Goal: Task Accomplishment & Management: Manage account settings

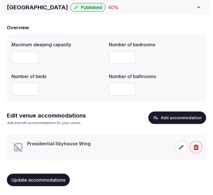
scroll to position [43, 0]
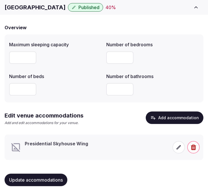
click at [177, 147] on icon at bounding box center [179, 148] width 6 height 6
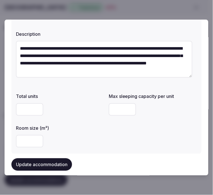
scroll to position [63, 0]
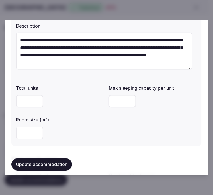
click at [190, 102] on div at bounding box center [153, 101] width 88 height 13
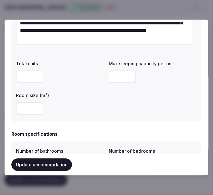
scroll to position [95, 0]
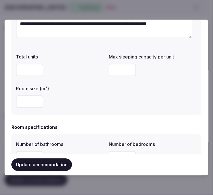
click at [115, 72] on input "number" at bounding box center [122, 70] width 27 height 13
type input "*"
click at [28, 106] on input "number" at bounding box center [29, 102] width 27 height 13
drag, startPoint x: 28, startPoint y: 102, endPoint x: 13, endPoint y: 104, distance: 15.0
click at [13, 104] on div "**********" at bounding box center [106, 31] width 190 height 167
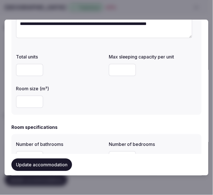
type input "*"
click at [13, 104] on div "**********" at bounding box center [106, 31] width 190 height 167
click at [120, 114] on div "**********" at bounding box center [106, 31] width 190 height 167
drag, startPoint x: 23, startPoint y: 101, endPoint x: 9, endPoint y: 101, distance: 13.9
click at [9, 101] on div "**********" at bounding box center [107, 98] width 204 height 156
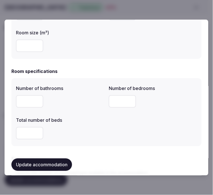
scroll to position [158, 0]
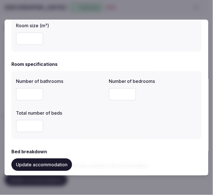
click at [31, 92] on input "number" at bounding box center [29, 94] width 27 height 13
type input "*"
click at [109, 92] on input "number" at bounding box center [122, 94] width 27 height 13
type input "*"
click at [30, 125] on input "number" at bounding box center [29, 126] width 27 height 13
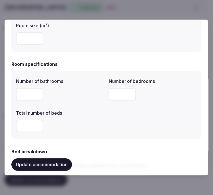
type input "*"
click at [97, 120] on div "*" at bounding box center [60, 126] width 88 height 13
click at [80, 125] on div "*" at bounding box center [60, 126] width 88 height 13
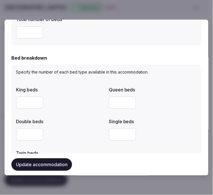
scroll to position [252, 0]
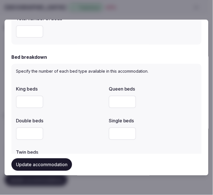
click at [20, 105] on input "number" at bounding box center [29, 102] width 27 height 13
type input "*"
click at [67, 114] on div "King beds * Queen beds Double beds Single beds Twin beds" at bounding box center [106, 128] width 181 height 91
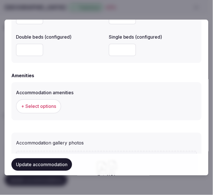
scroll to position [537, 0]
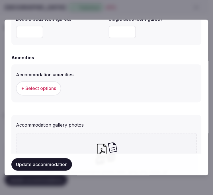
click at [51, 90] on span "+ Select options" at bounding box center [38, 89] width 35 height 6
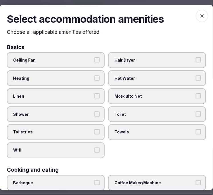
click at [75, 89] on label "Linen" at bounding box center [56, 96] width 98 height 16
click at [94, 94] on button "Linen" at bounding box center [96, 96] width 5 height 5
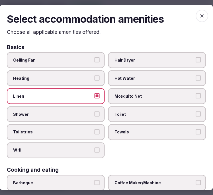
click at [89, 113] on span "Shower" at bounding box center [53, 115] width 80 height 6
click at [94, 113] on button "Shower" at bounding box center [96, 114] width 5 height 5
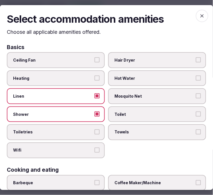
click at [95, 130] on button "Toiletries" at bounding box center [96, 132] width 5 height 5
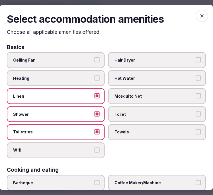
click at [91, 144] on label "Wifi" at bounding box center [56, 151] width 98 height 16
click at [94, 148] on button "Wifi" at bounding box center [96, 150] width 5 height 5
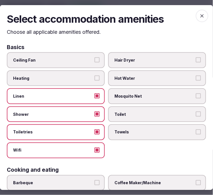
click at [189, 124] on label "Towels" at bounding box center [157, 132] width 98 height 16
click at [196, 130] on button "Towels" at bounding box center [198, 132] width 5 height 5
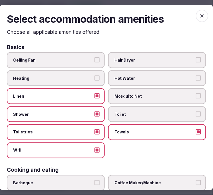
click at [190, 117] on label "Toilet" at bounding box center [157, 115] width 98 height 16
click at [196, 117] on button "Toilet" at bounding box center [198, 114] width 5 height 5
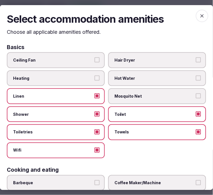
scroll to position [63, 0]
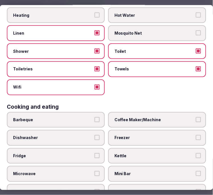
click at [167, 121] on label "Coffee Maker/Machine" at bounding box center [157, 120] width 98 height 16
click at [196, 121] on button "Coffee Maker/Machine" at bounding box center [198, 119] width 5 height 5
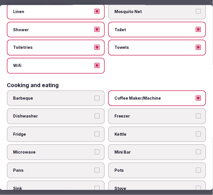
scroll to position [95, 0]
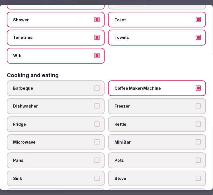
drag, startPoint x: 155, startPoint y: 119, endPoint x: 149, endPoint y: 132, distance: 15.0
click at [155, 122] on span "Kettle" at bounding box center [154, 125] width 80 height 6
click at [196, 122] on button "Kettle" at bounding box center [198, 124] width 5 height 5
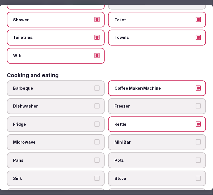
drag, startPoint x: 155, startPoint y: 138, endPoint x: 155, endPoint y: 143, distance: 5.2
click at [155, 140] on span "Mini Bar" at bounding box center [154, 143] width 80 height 6
click at [196, 140] on button "Mini Bar" at bounding box center [198, 142] width 5 height 5
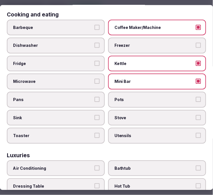
scroll to position [158, 0]
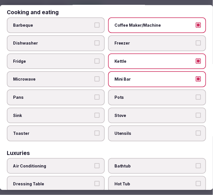
click at [161, 95] on span "Pots" at bounding box center [154, 98] width 80 height 6
click at [196, 95] on button "Pots" at bounding box center [198, 97] width 5 height 5
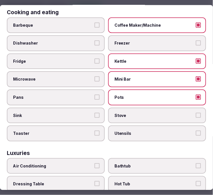
drag, startPoint x: 165, startPoint y: 112, endPoint x: 168, endPoint y: 119, distance: 8.1
click at [165, 112] on label "Stove" at bounding box center [157, 116] width 98 height 16
click at [196, 113] on button "Stove" at bounding box center [198, 115] width 5 height 5
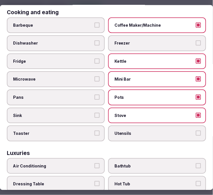
click at [178, 131] on span "Utensils" at bounding box center [154, 134] width 80 height 6
click at [196, 131] on button "Utensils" at bounding box center [198, 133] width 5 height 5
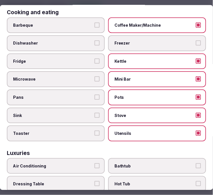
click at [90, 131] on span "Toaster" at bounding box center [53, 134] width 80 height 6
click at [94, 131] on button "Toaster" at bounding box center [96, 133] width 5 height 5
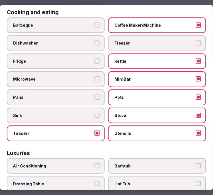
click at [97, 113] on button "Sink" at bounding box center [96, 115] width 5 height 5
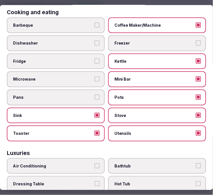
click at [95, 72] on label "Microwave" at bounding box center [56, 80] width 98 height 16
click at [95, 77] on button "Microwave" at bounding box center [96, 79] width 5 height 5
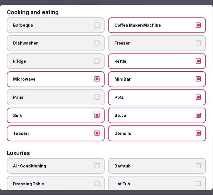
click at [90, 59] on span "Fridge" at bounding box center [53, 62] width 80 height 6
click at [94, 59] on button "Fridge" at bounding box center [96, 61] width 5 height 5
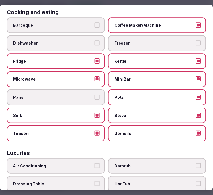
click at [93, 36] on label "Dishwasher" at bounding box center [56, 44] width 98 height 16
click at [94, 41] on button "Dishwasher" at bounding box center [96, 43] width 5 height 5
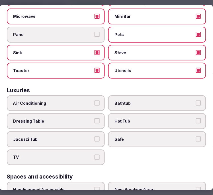
scroll to position [252, 0]
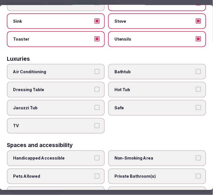
click at [70, 69] on span "Air Conditioning" at bounding box center [53, 72] width 80 height 6
click at [94, 69] on button "Air Conditioning" at bounding box center [96, 71] width 5 height 5
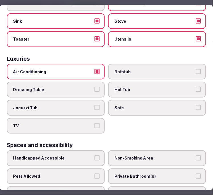
drag, startPoint x: 93, startPoint y: 114, endPoint x: 138, endPoint y: 102, distance: 46.0
click at [94, 118] on label "TV" at bounding box center [56, 126] width 98 height 16
click at [94, 123] on button "TV" at bounding box center [96, 125] width 5 height 5
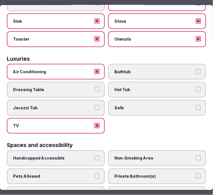
click at [144, 105] on span "Safe" at bounding box center [154, 108] width 80 height 6
click at [196, 105] on button "Safe" at bounding box center [198, 107] width 5 height 5
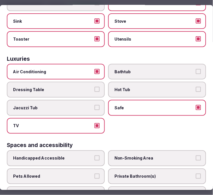
click at [167, 69] on span "Bathtub" at bounding box center [154, 72] width 80 height 6
click at [196, 69] on button "Bathtub" at bounding box center [198, 71] width 5 height 5
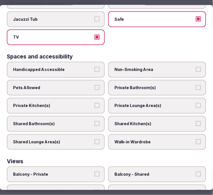
scroll to position [347, 0]
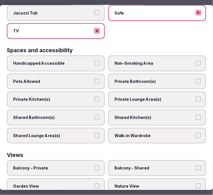
click at [176, 97] on span "Private Lounge Area(s)" at bounding box center [154, 100] width 80 height 6
click at [196, 97] on button "Private Lounge Area(s)" at bounding box center [198, 99] width 5 height 5
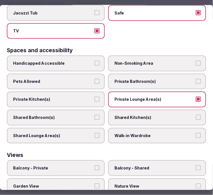
click at [179, 79] on span "Private Bathroom(s)" at bounding box center [154, 82] width 80 height 6
click at [196, 79] on button "Private Bathroom(s)" at bounding box center [198, 81] width 5 height 5
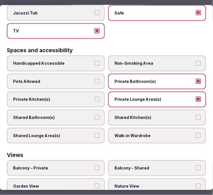
click at [83, 97] on span "Private Kitchen(s)" at bounding box center [53, 100] width 80 height 6
click at [94, 97] on button "Private Kitchen(s)" at bounding box center [96, 99] width 5 height 5
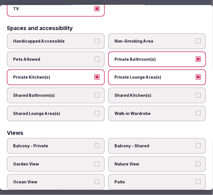
scroll to position [380, 0]
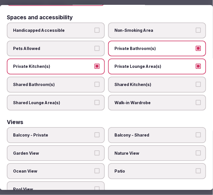
click at [82, 128] on label "Balcony - Private" at bounding box center [56, 136] width 98 height 16
click at [94, 133] on button "Balcony - Private" at bounding box center [96, 135] width 5 height 5
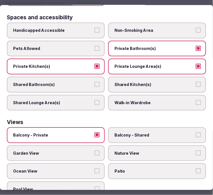
click at [85, 164] on label "Ocean View" at bounding box center [56, 172] width 98 height 16
click at [94, 169] on button "Ocean View" at bounding box center [96, 171] width 5 height 5
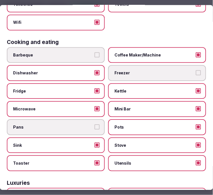
scroll to position [1, 0]
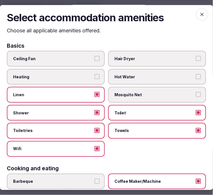
click at [199, 12] on icon "button" at bounding box center [202, 14] width 6 height 6
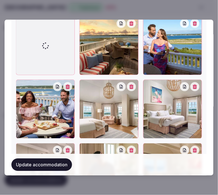
scroll to position [885, 0]
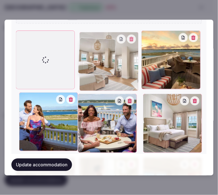
drag, startPoint x: 81, startPoint y: 52, endPoint x: 55, endPoint y: 32, distance: 33.3
click at [55, 32] on div "kitchen-720x540.jpg couple-couch-720x540.jpg living-diningroom-720x540.jpg dini…" at bounding box center [109, 87] width 186 height 512
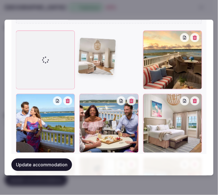
scroll to position [831, 0]
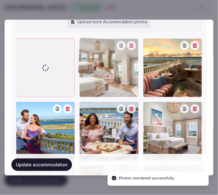
drag, startPoint x: 49, startPoint y: 49, endPoint x: 46, endPoint y: 49, distance: 3.7
click at [46, 49] on div at bounding box center [109, 194] width 186 height 313
click at [46, 49] on div at bounding box center [45, 67] width 59 height 59
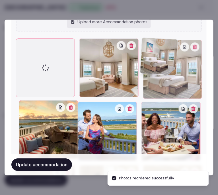
drag, startPoint x: 145, startPoint y: 109, endPoint x: 141, endPoint y: 69, distance: 40.0
click at [143, 69] on div at bounding box center [172, 69] width 59 height 59
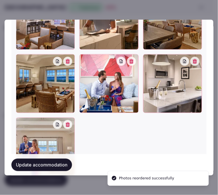
scroll to position [1037, 0]
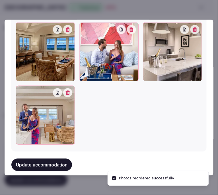
click at [47, 159] on button "Update accommodation" at bounding box center [41, 165] width 61 height 13
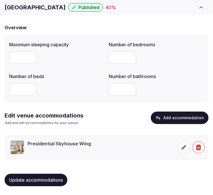
click at [185, 147] on icon at bounding box center [184, 148] width 6 height 6
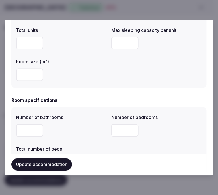
scroll to position [126, 0]
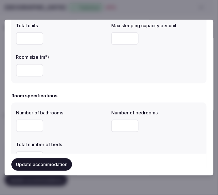
click at [111, 35] on input "number" at bounding box center [124, 38] width 27 height 13
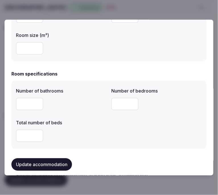
scroll to position [158, 0]
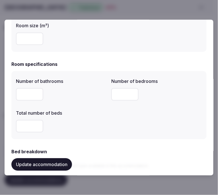
type input "*"
click at [18, 92] on input "number" at bounding box center [29, 94] width 27 height 13
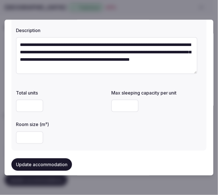
scroll to position [122, 0]
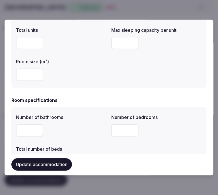
click at [27, 129] on input "number" at bounding box center [29, 130] width 27 height 13
type input "*"
click at [117, 132] on input "number" at bounding box center [124, 130] width 27 height 13
click at [118, 130] on input "number" at bounding box center [124, 130] width 27 height 13
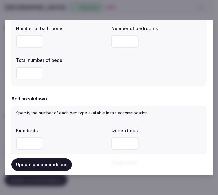
scroll to position [217, 0]
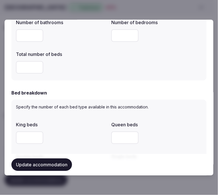
type input "*"
click at [28, 69] on input "number" at bounding box center [29, 67] width 27 height 13
click at [25, 67] on input "number" at bounding box center [29, 67] width 27 height 13
type input "*"
click at [23, 140] on input "number" at bounding box center [29, 138] width 27 height 13
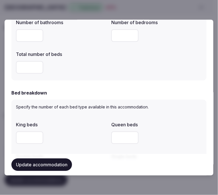
click at [27, 134] on input "number" at bounding box center [29, 138] width 27 height 13
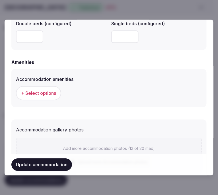
scroll to position [532, 0]
type input "*"
click at [45, 166] on button "Update accommodation" at bounding box center [41, 165] width 61 height 13
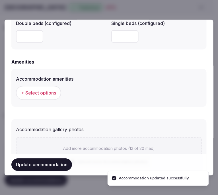
click at [44, 95] on span "+ Select options" at bounding box center [38, 93] width 35 height 6
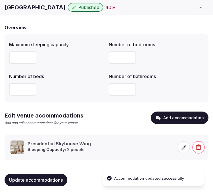
click at [181, 152] on span at bounding box center [184, 147] width 13 height 13
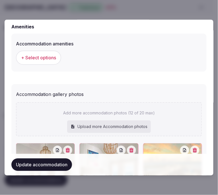
scroll to position [568, 0]
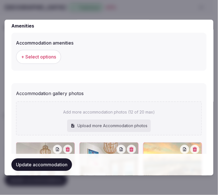
click at [45, 55] on span "+ Select options" at bounding box center [38, 57] width 35 height 6
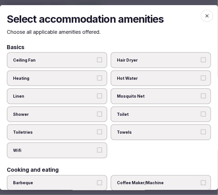
click at [91, 97] on span "Linen" at bounding box center [54, 97] width 82 height 6
click at [97, 97] on button "Linen" at bounding box center [99, 96] width 5 height 5
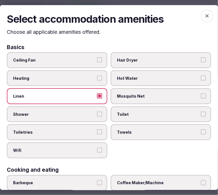
click at [97, 112] on button "Shower" at bounding box center [99, 114] width 5 height 5
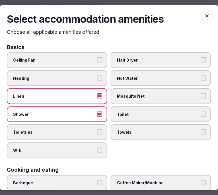
drag, startPoint x: 97, startPoint y: 131, endPoint x: 97, endPoint y: 144, distance: 13.1
click at [97, 131] on button "Toiletries" at bounding box center [99, 132] width 5 height 5
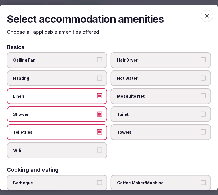
click at [96, 150] on label "Wifi" at bounding box center [57, 151] width 100 height 16
click at [97, 150] on button "Wifi" at bounding box center [99, 150] width 5 height 5
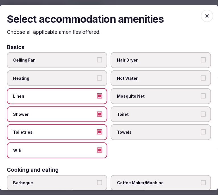
click at [145, 135] on label "Towels" at bounding box center [161, 132] width 100 height 16
click at [201, 135] on button "Towels" at bounding box center [203, 132] width 5 height 5
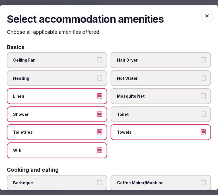
click at [163, 112] on span "Toilet" at bounding box center [158, 115] width 82 height 6
click at [201, 112] on button "Toilet" at bounding box center [203, 114] width 5 height 5
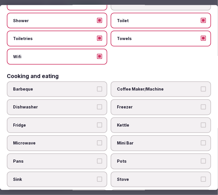
scroll to position [95, 0]
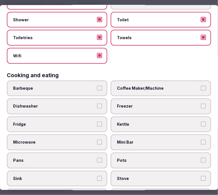
click at [154, 86] on span "Coffee Maker/Machine" at bounding box center [158, 89] width 82 height 6
click at [201, 86] on button "Coffee Maker/Machine" at bounding box center [203, 88] width 5 height 5
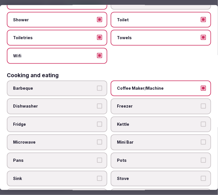
click at [150, 135] on label "Mini Bar" at bounding box center [161, 143] width 100 height 16
click at [201, 140] on button "Mini Bar" at bounding box center [203, 142] width 5 height 5
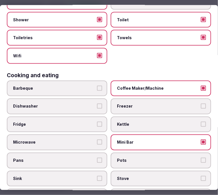
drag, startPoint x: 151, startPoint y: 119, endPoint x: 147, endPoint y: 109, distance: 11.3
click at [151, 122] on span "Kettle" at bounding box center [158, 125] width 82 height 6
click at [201, 122] on button "Kettle" at bounding box center [203, 124] width 5 height 5
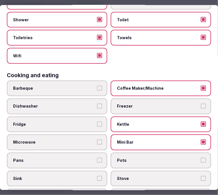
click at [92, 122] on span "Fridge" at bounding box center [54, 125] width 82 height 6
click at [97, 122] on button "Fridge" at bounding box center [99, 124] width 5 height 5
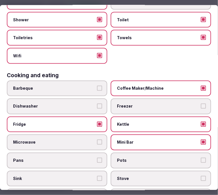
click at [97, 140] on button "Microwave" at bounding box center [99, 142] width 5 height 5
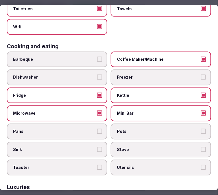
scroll to position [158, 0]
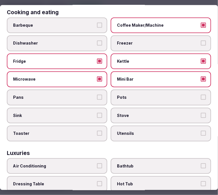
click at [94, 92] on label "Pans" at bounding box center [57, 98] width 100 height 16
click at [97, 95] on button "Pans" at bounding box center [99, 97] width 5 height 5
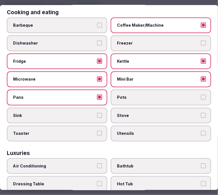
click at [131, 96] on label "Pots" at bounding box center [161, 98] width 100 height 16
click at [201, 96] on button "Pots" at bounding box center [203, 97] width 5 height 5
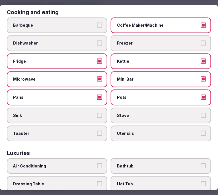
drag, startPoint x: 137, startPoint y: 108, endPoint x: 138, endPoint y: 127, distance: 18.8
click at [137, 113] on span "Stove" at bounding box center [158, 116] width 82 height 6
click at [201, 113] on button "Stove" at bounding box center [203, 115] width 5 height 5
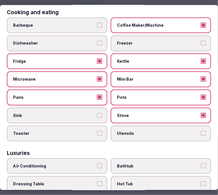
click at [140, 131] on span "Utensils" at bounding box center [158, 134] width 82 height 6
click at [201, 131] on button "Utensils" at bounding box center [203, 133] width 5 height 5
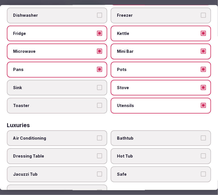
scroll to position [221, 0]
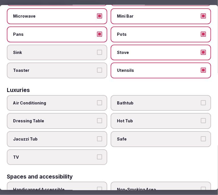
click at [86, 50] on label "Sink" at bounding box center [57, 53] width 100 height 16
click at [97, 50] on button "Sink" at bounding box center [99, 52] width 5 height 5
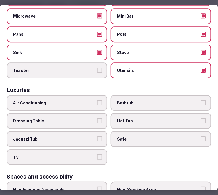
scroll to position [252, 0]
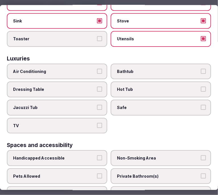
click at [97, 68] on label "Air Conditioning" at bounding box center [57, 72] width 100 height 16
click at [97, 69] on button "Air Conditioning" at bounding box center [99, 71] width 5 height 5
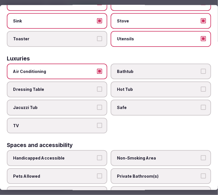
click at [125, 105] on span "Safe" at bounding box center [158, 108] width 82 height 6
click at [201, 105] on button "Safe" at bounding box center [203, 107] width 5 height 5
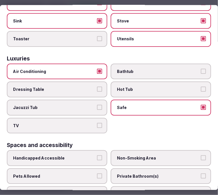
click at [99, 123] on button "TV" at bounding box center [99, 125] width 5 height 5
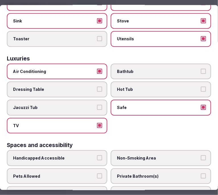
click at [148, 69] on label "Bathtub" at bounding box center [161, 72] width 100 height 16
click at [201, 69] on button "Bathtub" at bounding box center [203, 71] width 5 height 5
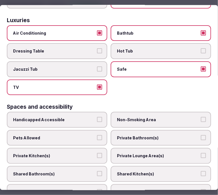
scroll to position [316, 0]
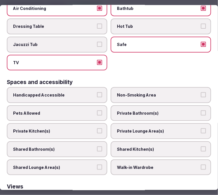
click at [135, 105] on label "Private Bathroom(s)" at bounding box center [161, 113] width 100 height 16
click at [201, 110] on button "Private Bathroom(s)" at bounding box center [203, 112] width 5 height 5
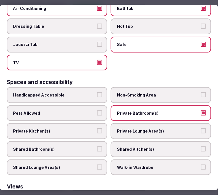
click at [133, 128] on span "Private Lounge Area(s)" at bounding box center [158, 131] width 82 height 6
click at [201, 128] on button "Private Lounge Area(s)" at bounding box center [203, 130] width 5 height 5
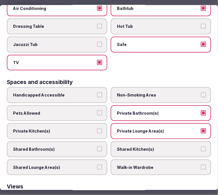
scroll to position [347, 0]
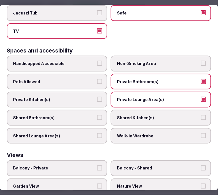
click at [81, 97] on span "Private Kitchen(s)" at bounding box center [54, 100] width 82 height 6
click at [97, 97] on button "Private Kitchen(s)" at bounding box center [99, 99] width 5 height 5
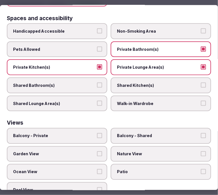
scroll to position [380, 0]
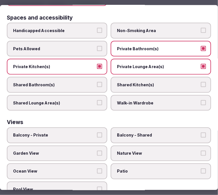
click at [80, 128] on label "Balcony - Private" at bounding box center [57, 136] width 100 height 16
click at [97, 133] on button "Balcony - Private" at bounding box center [99, 135] width 5 height 5
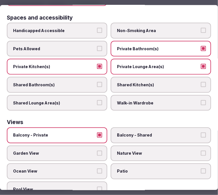
click at [75, 169] on span "Ocean View" at bounding box center [54, 172] width 82 height 6
click at [97, 169] on button "Ocean View" at bounding box center [99, 171] width 5 height 5
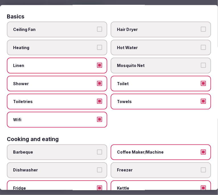
scroll to position [0, 0]
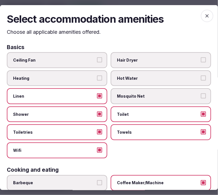
click at [204, 14] on icon "button" at bounding box center [207, 16] width 6 height 6
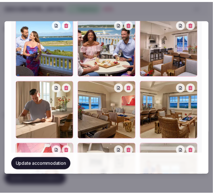
scroll to position [832, 0]
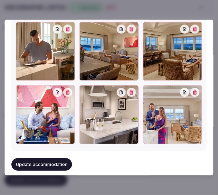
click at [61, 159] on button "Update accommodation" at bounding box center [41, 165] width 61 height 13
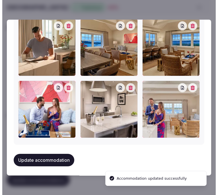
scroll to position [0, 0]
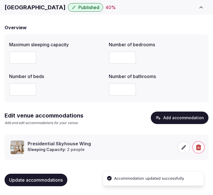
click at [182, 150] on span at bounding box center [184, 147] width 13 height 13
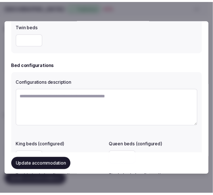
scroll to position [505, 0]
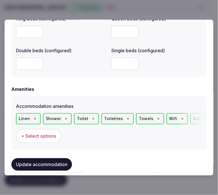
click at [58, 162] on button "Update accommodation" at bounding box center [41, 165] width 61 height 13
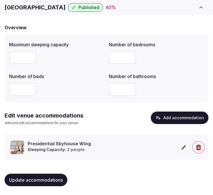
click at [193, 69] on div "Maximum sleeping capacity Number of bedrooms *** Number of beds Number of bathr…" at bounding box center [106, 68] width 195 height 59
click at [39, 172] on div "Update accommodations" at bounding box center [107, 180] width 204 height 22
click at [34, 177] on span "Update accommodations" at bounding box center [36, 180] width 54 height 6
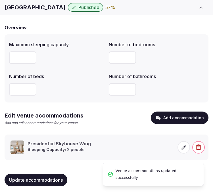
click at [180, 109] on div "Overview Maximum sleeping capacity Number of bedrooms *** Number of beds Number…" at bounding box center [107, 104] width 204 height 173
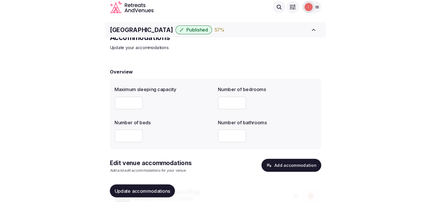
scroll to position [0, 0]
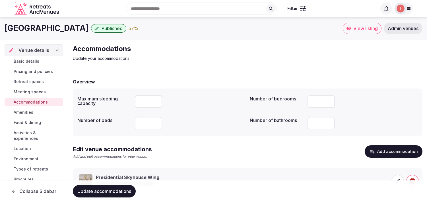
click at [27, 112] on span "Amenities" at bounding box center [24, 113] width 20 height 6
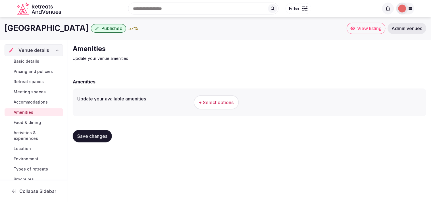
click at [208, 105] on span "+ Select options" at bounding box center [216, 102] width 35 height 6
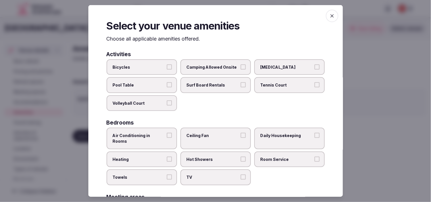
click at [153, 135] on span "Air Conditioning in Rooms" at bounding box center [139, 138] width 52 height 11
drag, startPoint x: 225, startPoint y: 148, endPoint x: 227, endPoint y: 154, distance: 6.5
click at [208, 152] on label "Hot Showers" at bounding box center [215, 160] width 70 height 16
click at [208, 157] on button "Hot Showers" at bounding box center [243, 159] width 5 height 5
click at [208, 171] on div "Air Conditioning in Rooms Ceiling Fan Daily Housekeeping Heating Hot Showers Ro…" at bounding box center [216, 156] width 218 height 57
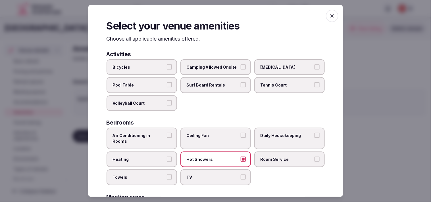
drag, startPoint x: 296, startPoint y: 150, endPoint x: 300, endPoint y: 152, distance: 4.8
click at [208, 157] on span "Room Service" at bounding box center [287, 160] width 52 height 6
click at [208, 157] on button "Room Service" at bounding box center [317, 159] width 5 height 5
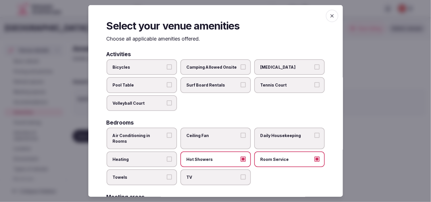
click at [208, 133] on label "Daily Housekeeping" at bounding box center [289, 138] width 70 height 21
click at [208, 133] on button "Daily Housekeeping" at bounding box center [317, 135] width 5 height 5
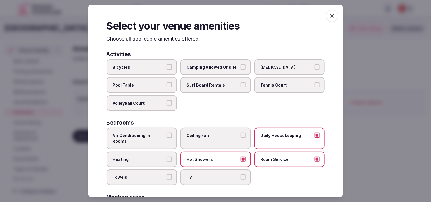
click at [208, 175] on button "TV" at bounding box center [243, 177] width 5 height 5
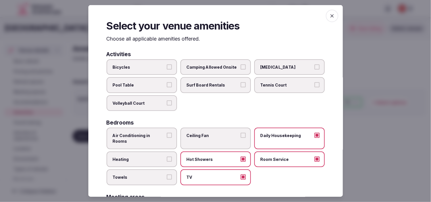
click at [167, 175] on button "Towels" at bounding box center [169, 177] width 5 height 5
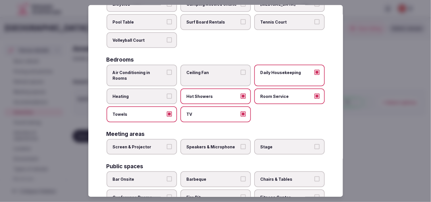
scroll to position [158, 0]
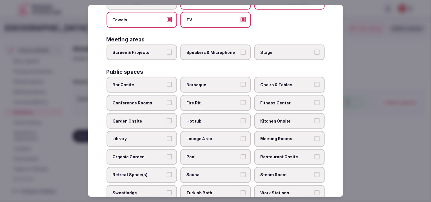
click at [208, 81] on label "Chairs & Tables" at bounding box center [289, 85] width 70 height 16
click at [208, 82] on button "Chairs & Tables" at bounding box center [317, 84] width 5 height 5
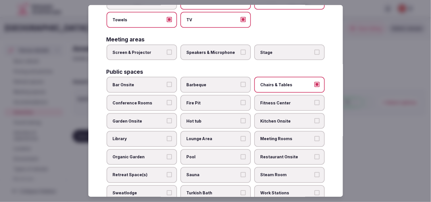
click at [208, 100] on span "Fitness Center" at bounding box center [287, 103] width 52 height 6
click at [208, 100] on button "Fitness Center" at bounding box center [317, 102] width 5 height 5
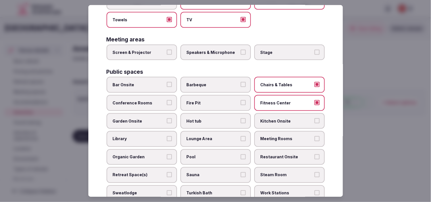
click at [140, 118] on span "Garden Onsite" at bounding box center [139, 121] width 52 height 6
click at [167, 118] on button "Garden Onsite" at bounding box center [169, 120] width 5 height 5
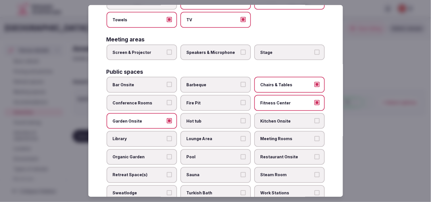
click at [208, 118] on span "Kitchen Onsite" at bounding box center [287, 121] width 52 height 6
click at [208, 118] on button "Kitchen Onsite" at bounding box center [317, 120] width 5 height 5
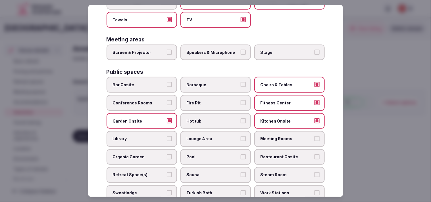
click at [208, 136] on span "Lounge Area" at bounding box center [213, 139] width 52 height 6
click at [208, 136] on button "Lounge Area" at bounding box center [243, 138] width 5 height 5
click at [208, 132] on label "Meeting Rooms" at bounding box center [289, 139] width 70 height 16
click at [208, 136] on button "Meeting Rooms" at bounding box center [317, 138] width 5 height 5
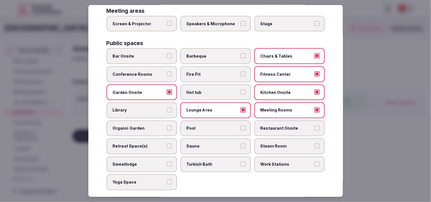
scroll to position [221, 0]
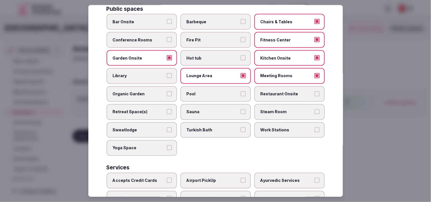
click at [208, 86] on label "Restaurant Onsite" at bounding box center [289, 94] width 70 height 16
click at [208, 92] on button "Restaurant Onsite" at bounding box center [317, 94] width 5 height 5
drag, startPoint x: 236, startPoint y: 86, endPoint x: 212, endPoint y: 90, distance: 24.9
click at [208, 86] on label "Pool" at bounding box center [215, 94] width 70 height 16
click at [208, 92] on button "Pool" at bounding box center [243, 94] width 5 height 5
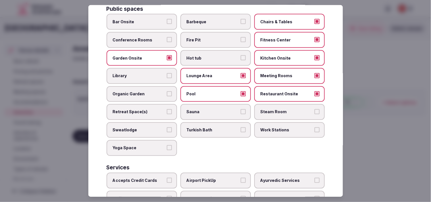
click at [146, 109] on span "Retreat Space(s)" at bounding box center [139, 112] width 52 height 6
click at [167, 109] on button "Retreat Space(s)" at bounding box center [169, 111] width 5 height 5
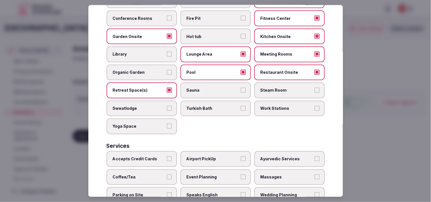
scroll to position [265, 0]
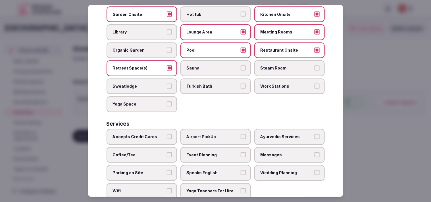
click at [159, 134] on span "Accepts Credit Cards" at bounding box center [139, 137] width 52 height 6
click at [167, 134] on button "Accepts Credit Cards" at bounding box center [169, 136] width 5 height 5
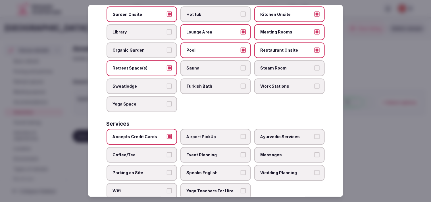
click at [208, 147] on label "Massages" at bounding box center [289, 155] width 70 height 16
click at [208, 152] on button "Massages" at bounding box center [317, 154] width 5 height 5
click at [208, 171] on span "Speaks English" at bounding box center [213, 174] width 52 height 6
click at [208, 171] on button "Speaks English" at bounding box center [243, 173] width 5 height 5
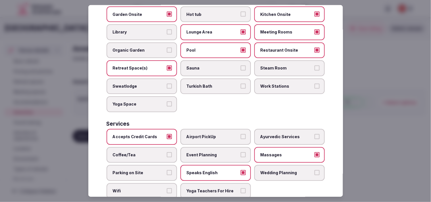
drag, startPoint x: 277, startPoint y: 157, endPoint x: 231, endPoint y: 167, distance: 47.6
click at [208, 171] on span "Wedding Planning" at bounding box center [287, 174] width 52 height 6
click at [208, 171] on button "Wedding Planning" at bounding box center [317, 173] width 5 height 5
click at [208, 171] on span "Wedding Planning" at bounding box center [287, 174] width 52 height 6
click at [208, 171] on button "Wedding Planning" at bounding box center [317, 173] width 5 height 5
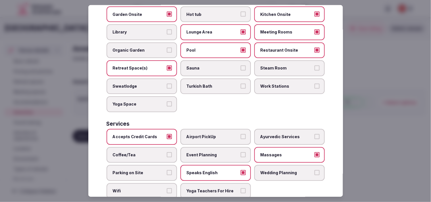
click at [161, 152] on span "Coffee/Tea" at bounding box center [139, 155] width 52 height 6
click at [167, 152] on button "Coffee/Tea" at bounding box center [169, 154] width 5 height 5
click at [164, 184] on label "Wifi" at bounding box center [142, 192] width 70 height 16
click at [167, 189] on button "Wifi" at bounding box center [169, 191] width 5 height 5
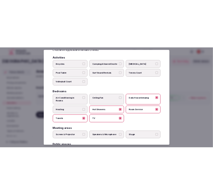
scroll to position [0, 0]
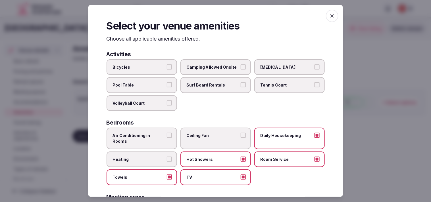
click at [208, 18] on icon "button" at bounding box center [332, 16] width 6 height 6
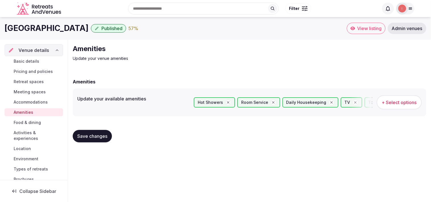
drag, startPoint x: 93, startPoint y: 135, endPoint x: 105, endPoint y: 137, distance: 12.1
click at [93, 136] on span "Save changes" at bounding box center [92, 137] width 30 height 6
click at [15, 123] on span "Food & dining" at bounding box center [27, 123] width 27 height 6
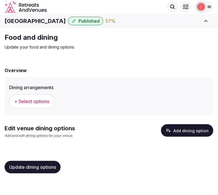
click at [24, 103] on span "+ Select options" at bounding box center [31, 101] width 35 height 6
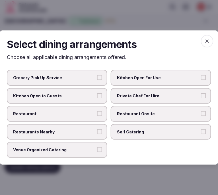
click at [87, 114] on span "Restaurant" at bounding box center [54, 114] width 82 height 6
click at [97, 114] on button "Restaurant" at bounding box center [99, 113] width 5 height 5
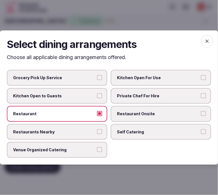
click at [86, 134] on span "Restaurants Nearby" at bounding box center [54, 132] width 82 height 6
click at [97, 134] on button "Restaurants Nearby" at bounding box center [99, 131] width 5 height 5
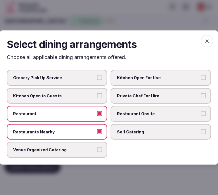
click at [128, 115] on span "Restaurant Onsite" at bounding box center [158, 114] width 82 height 6
click at [201, 115] on button "Restaurant Onsite" at bounding box center [203, 113] width 5 height 5
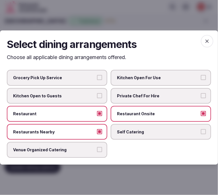
click at [92, 153] on label "Venue Organized Catering" at bounding box center [57, 150] width 100 height 16
click at [97, 153] on button "Venue Organized Catering" at bounding box center [99, 150] width 5 height 5
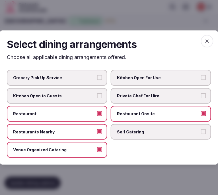
click at [208, 43] on icon "button" at bounding box center [207, 41] width 6 height 6
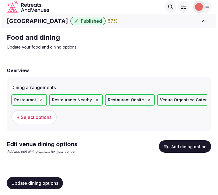
scroll to position [2, 0]
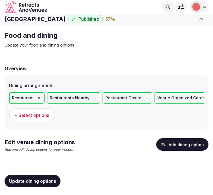
click at [181, 142] on button "Add dining option" at bounding box center [182, 144] width 52 height 13
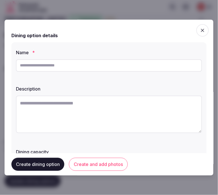
click at [55, 67] on input "text" at bounding box center [109, 65] width 186 height 13
paste input "**********"
type input "**********"
click at [70, 115] on textarea at bounding box center [109, 115] width 186 height 38
paste textarea "**********"
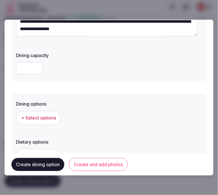
scroll to position [126, 0]
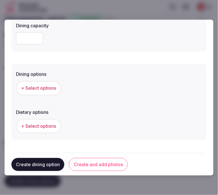
type textarea "**********"
click at [43, 92] on button "+ Select options" at bounding box center [38, 88] width 45 height 14
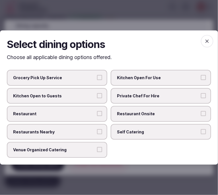
click at [132, 117] on span "Restaurant Onsite" at bounding box center [158, 114] width 82 height 6
click at [201, 116] on button "Restaurant Onsite" at bounding box center [203, 113] width 5 height 5
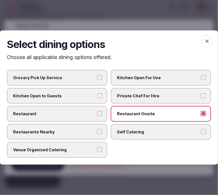
click at [77, 118] on label "Restaurant" at bounding box center [57, 114] width 100 height 16
click at [97, 116] on button "Restaurant" at bounding box center [99, 113] width 5 height 5
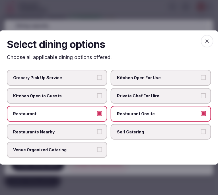
click at [206, 40] on icon "button" at bounding box center [207, 41] width 6 height 6
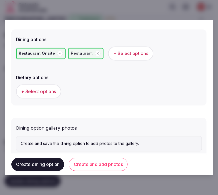
scroll to position [176, 0]
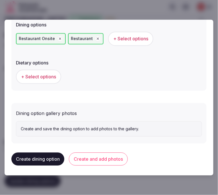
click at [97, 160] on button "Create and add photos" at bounding box center [98, 159] width 59 height 13
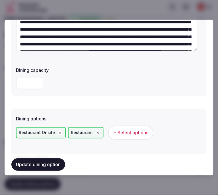
scroll to position [126, 0]
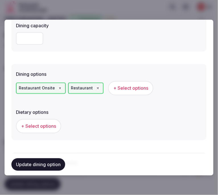
click at [29, 123] on button "+ Select options" at bounding box center [38, 126] width 45 height 14
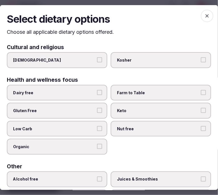
click at [205, 15] on icon "button" at bounding box center [207, 16] width 6 height 6
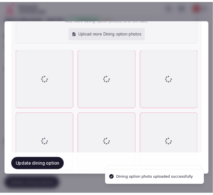
scroll to position [381, 0]
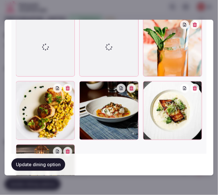
click at [47, 169] on button "Update dining option" at bounding box center [38, 165] width 54 height 13
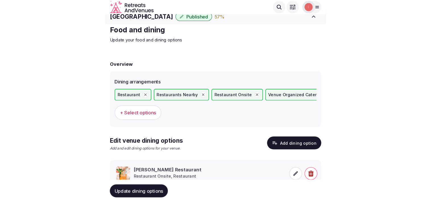
scroll to position [0, 0]
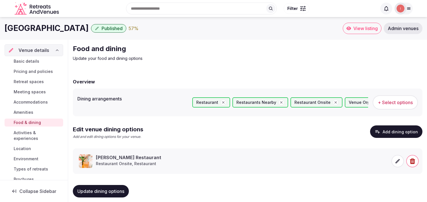
click at [33, 132] on span "Activities & experiences" at bounding box center [37, 135] width 47 height 11
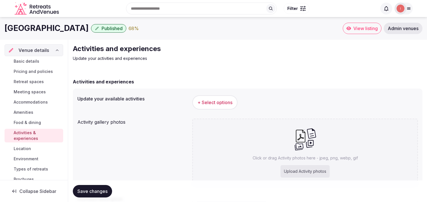
click at [208, 101] on span "+ Select options" at bounding box center [214, 102] width 35 height 6
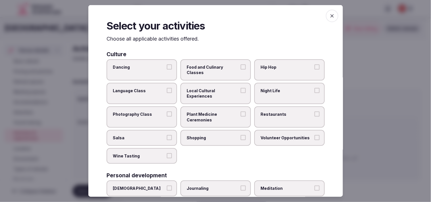
click at [208, 93] on span "Local Cultural Experiences" at bounding box center [213, 93] width 52 height 11
click at [208, 93] on button "Local Cultural Experiences" at bounding box center [243, 90] width 5 height 5
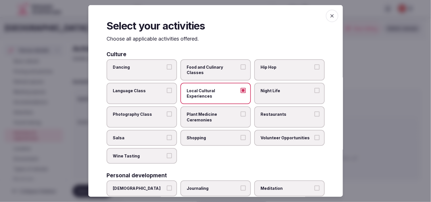
click at [208, 70] on span "Food and Culinary Classes" at bounding box center [213, 69] width 52 height 11
click at [208, 69] on button "Food and Culinary Classes" at bounding box center [243, 66] width 5 height 5
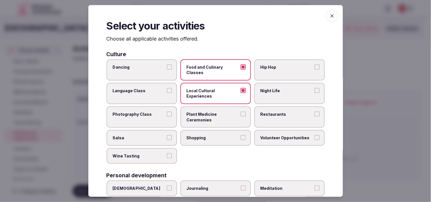
click at [208, 72] on span "Food and Culinary Classes" at bounding box center [213, 69] width 52 height 11
click at [208, 69] on button "Food and Culinary Classes" at bounding box center [243, 66] width 5 height 5
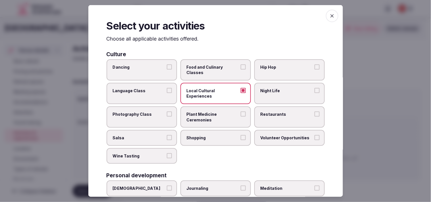
drag, startPoint x: 218, startPoint y: 137, endPoint x: 222, endPoint y: 132, distance: 6.7
click at [208, 138] on span "Shopping" at bounding box center [213, 138] width 52 height 6
click at [208, 138] on button "Shopping" at bounding box center [243, 137] width 5 height 5
drag, startPoint x: 293, startPoint y: 112, endPoint x: 270, endPoint y: 114, distance: 23.4
click at [208, 112] on span "Restaurants" at bounding box center [287, 115] width 52 height 6
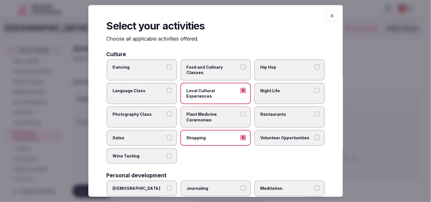
click at [208, 112] on button "Restaurants" at bounding box center [317, 114] width 5 height 5
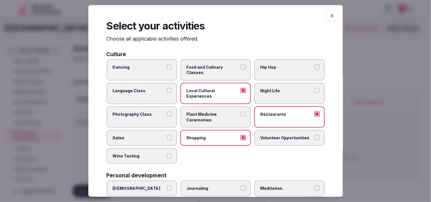
click at [208, 95] on label "Night Life" at bounding box center [289, 93] width 70 height 21
click at [208, 93] on button "Night Life" at bounding box center [317, 90] width 5 height 5
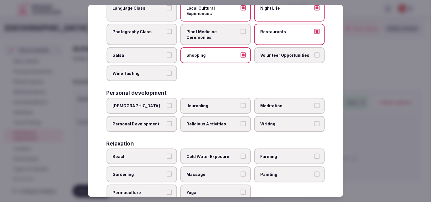
scroll to position [95, 0]
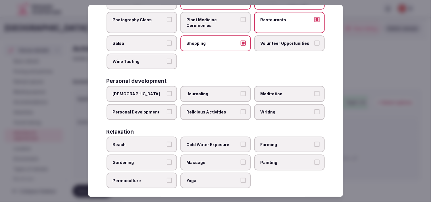
click at [171, 108] on label "Personal Development" at bounding box center [142, 112] width 70 height 16
click at [171, 109] on button "Personal Development" at bounding box center [169, 111] width 5 height 5
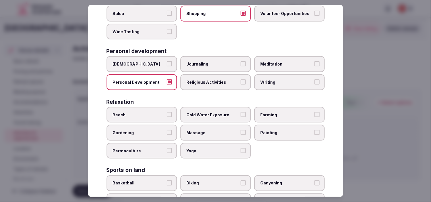
scroll to position [158, 0]
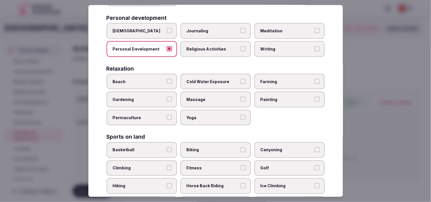
click at [208, 92] on label "Massage" at bounding box center [215, 100] width 70 height 16
click at [208, 97] on button "Massage" at bounding box center [243, 99] width 5 height 5
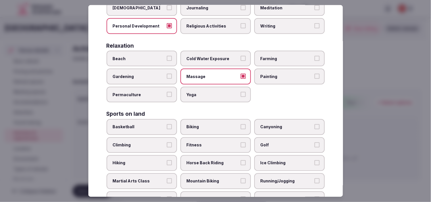
scroll to position [221, 0]
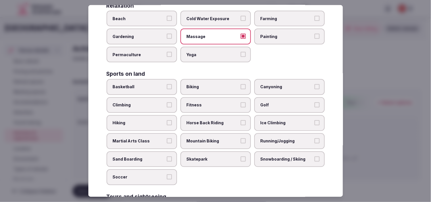
click at [197, 97] on label "Fitness" at bounding box center [215, 105] width 70 height 16
click at [208, 103] on button "Fitness" at bounding box center [243, 105] width 5 height 5
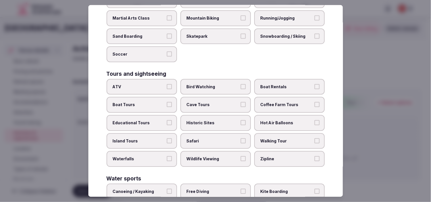
scroll to position [379, 0]
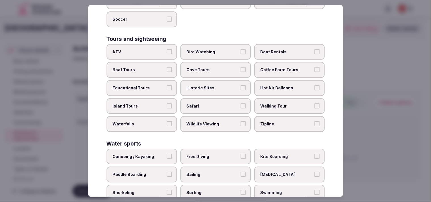
drag, startPoint x: 269, startPoint y: 95, endPoint x: 232, endPoint y: 86, distance: 38.5
click at [208, 103] on span "Walking Tour" at bounding box center [287, 106] width 52 height 6
click at [208, 86] on span "Historic Sites" at bounding box center [213, 89] width 52 height 6
click at [208, 86] on button "Historic Sites" at bounding box center [243, 88] width 5 height 5
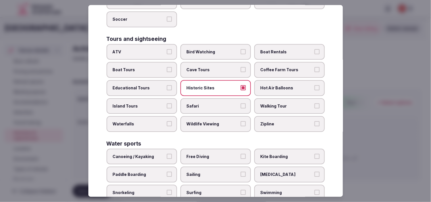
click at [208, 103] on span "Walking Tour" at bounding box center [287, 106] width 52 height 6
click at [208, 103] on button "Walking Tour" at bounding box center [317, 105] width 5 height 5
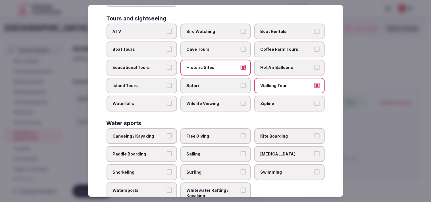
scroll to position [407, 0]
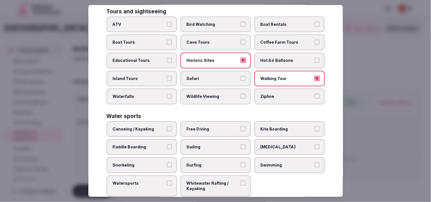
click at [208, 163] on span "Swimming" at bounding box center [287, 166] width 52 height 6
click at [208, 163] on button "Swimming" at bounding box center [317, 165] width 5 height 5
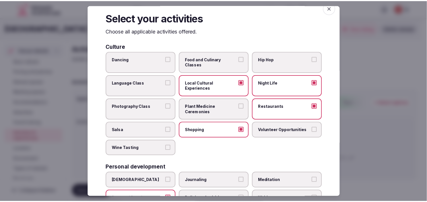
scroll to position [0, 0]
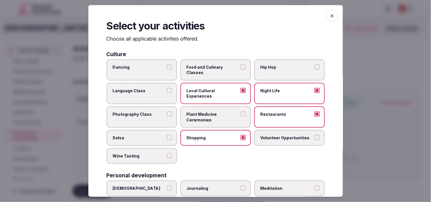
click at [208, 16] on icon "button" at bounding box center [332, 16] width 6 height 6
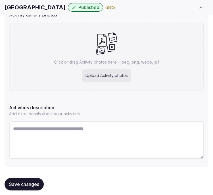
scroll to position [132, 0]
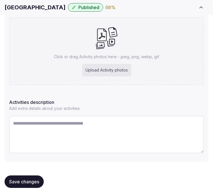
click at [90, 140] on textarea at bounding box center [106, 135] width 195 height 38
paste textarea "**********"
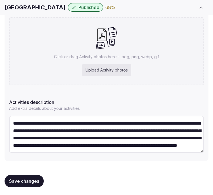
scroll to position [25, 0]
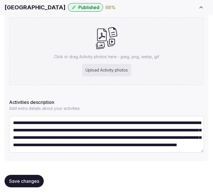
type textarea "**********"
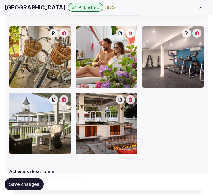
scroll to position [259, 0]
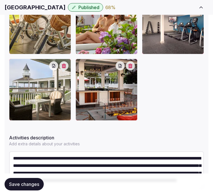
click at [36, 183] on span "Save changes" at bounding box center [24, 185] width 30 height 6
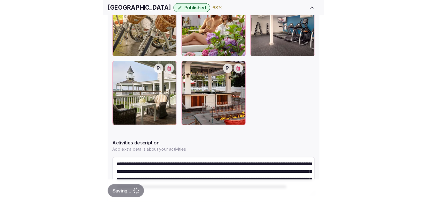
scroll to position [192, 0]
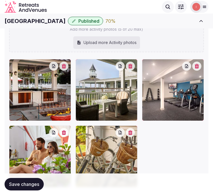
click at [18, 183] on span "Save changes" at bounding box center [24, 185] width 30 height 6
click at [21, 185] on span "Save changes" at bounding box center [24, 185] width 30 height 6
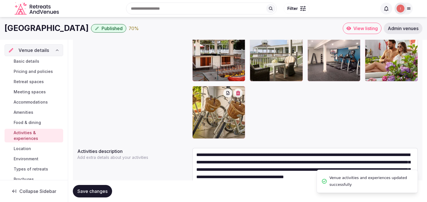
scroll to position [22, 0]
click at [24, 146] on span "Location" at bounding box center [22, 149] width 17 height 6
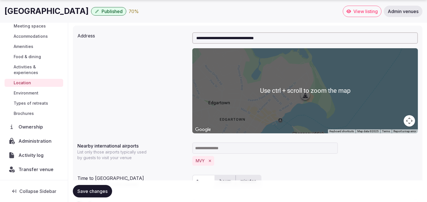
scroll to position [141, 0]
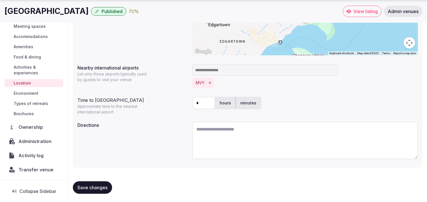
click at [16, 94] on span "Environment" at bounding box center [26, 94] width 25 height 6
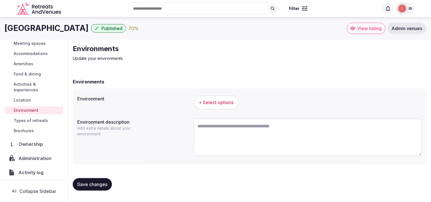
click at [23, 119] on span "Types of retreats" at bounding box center [31, 121] width 34 height 6
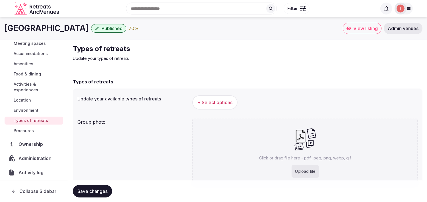
click at [208, 103] on span "+ Select options" at bounding box center [214, 102] width 35 height 6
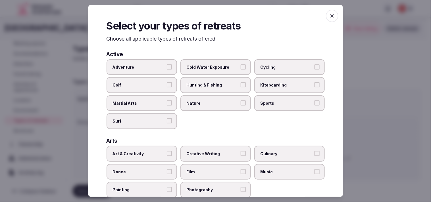
click at [167, 67] on button "Adventure" at bounding box center [169, 66] width 5 height 5
click at [164, 148] on label "Art & Creativity" at bounding box center [142, 154] width 70 height 16
click at [167, 151] on button "Art & Creativity" at bounding box center [169, 153] width 5 height 5
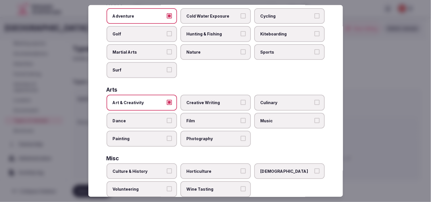
scroll to position [126, 0]
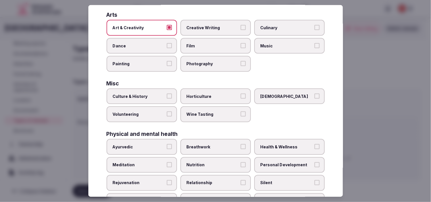
click at [167, 94] on button "Culture & History" at bounding box center [169, 96] width 5 height 5
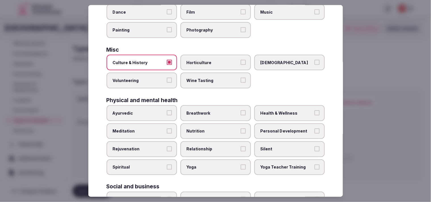
scroll to position [189, 0]
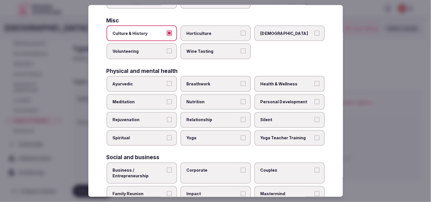
click at [208, 117] on label "Relationship" at bounding box center [215, 120] width 70 height 16
click at [208, 117] on button "Relationship" at bounding box center [243, 119] width 5 height 5
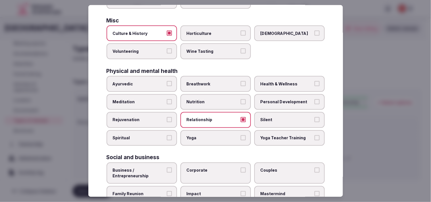
drag, startPoint x: 259, startPoint y: 98, endPoint x: 265, endPoint y: 78, distance: 20.9
click at [208, 99] on span "Personal Development" at bounding box center [287, 102] width 52 height 6
click at [208, 99] on button "Personal Development" at bounding box center [317, 101] width 5 height 5
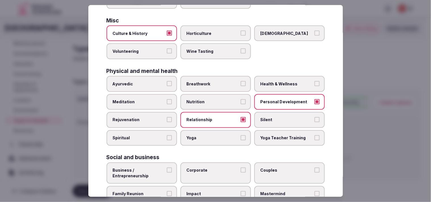
click at [208, 81] on span "Health & Wellness" at bounding box center [287, 84] width 52 height 6
click at [208, 81] on button "Health & Wellness" at bounding box center [317, 83] width 5 height 5
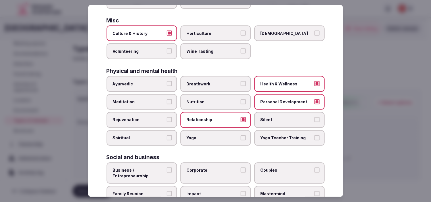
scroll to position [217, 0]
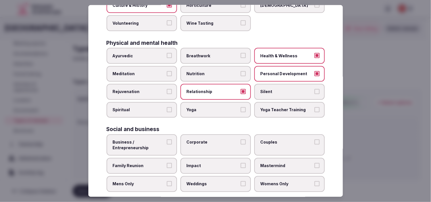
drag, startPoint x: 153, startPoint y: 135, endPoint x: 177, endPoint y: 135, distance: 24.2
click at [154, 140] on span "Business / Entrepreneurship" at bounding box center [139, 145] width 52 height 11
click at [167, 140] on button "Business / Entrepreneurship" at bounding box center [169, 142] width 5 height 5
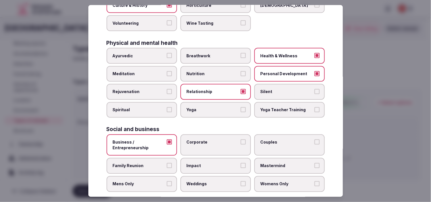
click at [208, 142] on label "Corporate" at bounding box center [215, 145] width 70 height 21
click at [208, 142] on button "Corporate" at bounding box center [243, 142] width 5 height 5
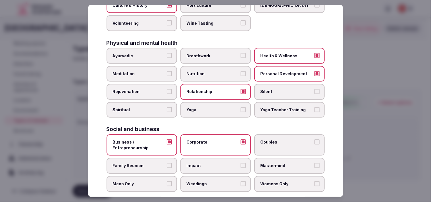
click at [208, 140] on span "Couples" at bounding box center [287, 143] width 52 height 6
click at [208, 140] on button "Couples" at bounding box center [317, 142] width 5 height 5
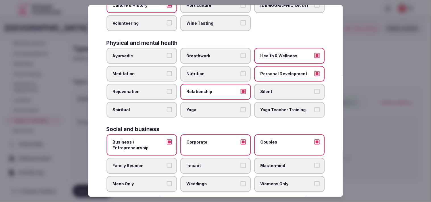
click at [208, 181] on label "Weddings" at bounding box center [215, 185] width 70 height 16
click at [208, 182] on button "Weddings" at bounding box center [243, 184] width 5 height 5
click at [167, 163] on button "Family Reunion" at bounding box center [169, 165] width 5 height 5
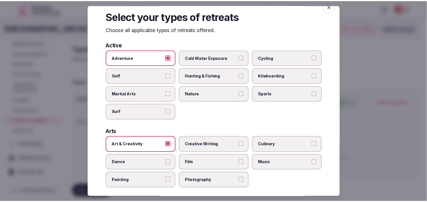
scroll to position [0, 0]
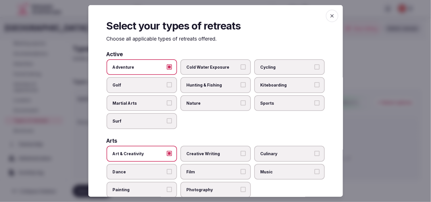
click at [208, 13] on icon "button" at bounding box center [332, 16] width 6 height 6
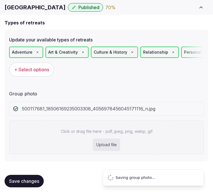
scroll to position [18, 0]
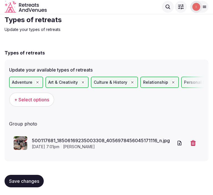
drag, startPoint x: 22, startPoint y: 184, endPoint x: 38, endPoint y: 176, distance: 17.5
click at [23, 185] on button "Save changes" at bounding box center [24, 181] width 39 height 13
click at [33, 181] on span "Save changes" at bounding box center [24, 182] width 30 height 6
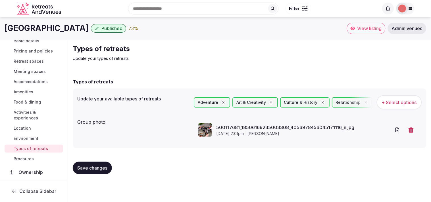
scroll to position [32, 0]
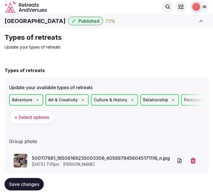
click at [186, 49] on p "Update your types of retreats" at bounding box center [100, 47] width 191 height 6
click at [33, 20] on h1 "Harbor View Hotel" at bounding box center [35, 21] width 61 height 8
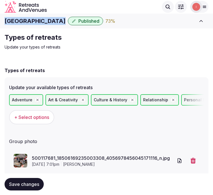
click at [33, 20] on h1 "Harbor View Hotel" at bounding box center [35, 21] width 61 height 8
copy div "Harbor View Hotel"
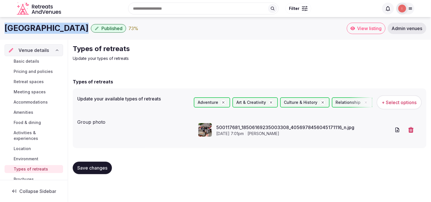
scroll to position [66, 0]
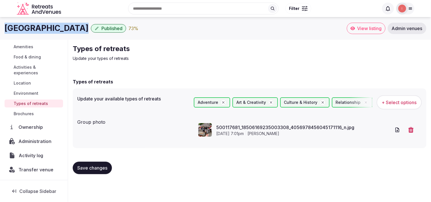
click at [29, 155] on span "Activity log" at bounding box center [32, 155] width 27 height 7
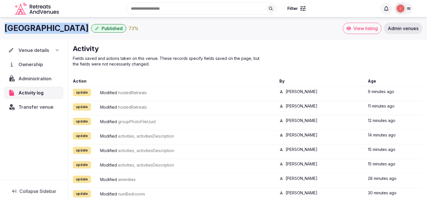
click at [30, 78] on span "Administration" at bounding box center [35, 78] width 35 height 7
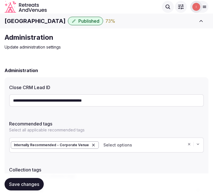
click at [169, 57] on div "**********" at bounding box center [106, 164] width 213 height 272
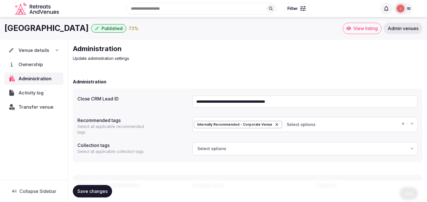
click at [32, 48] on span "Venue details" at bounding box center [33, 50] width 30 height 7
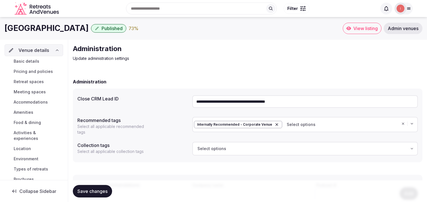
click at [35, 61] on span "Basic details" at bounding box center [27, 62] width 26 height 6
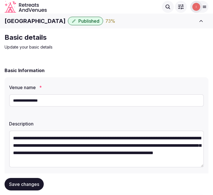
click at [49, 102] on input "**********" at bounding box center [106, 100] width 195 height 13
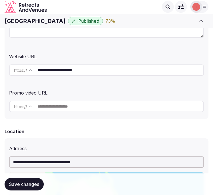
scroll to position [126, 0]
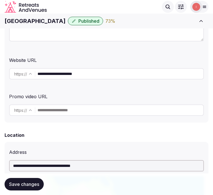
click at [101, 74] on input "**********" at bounding box center [121, 73] width 166 height 11
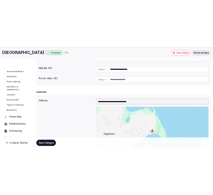
scroll to position [66, 0]
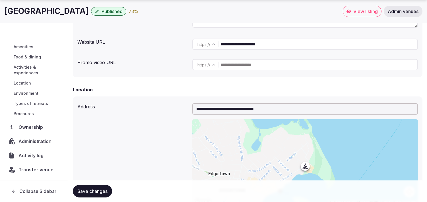
click at [33, 172] on span "Transfer venue" at bounding box center [35, 170] width 35 height 7
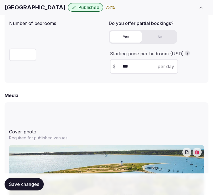
scroll to position [600, 0]
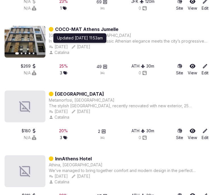
scroll to position [379, 0]
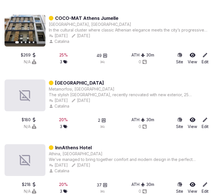
click at [70, 80] on link "Lozenge Hotel" at bounding box center [79, 83] width 49 height 7
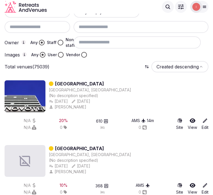
scroll to position [63, 0]
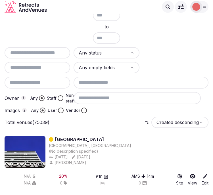
click at [105, 49] on html "Search Popular Destinations Toscana, Italy Riviera Maya, Mexico Indonesia, Bali…" at bounding box center [106, 34] width 213 height 195
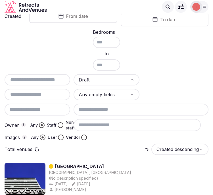
scroll to position [0, 0]
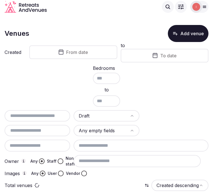
click at [82, 45] on button "From date" at bounding box center [73, 52] width 88 height 14
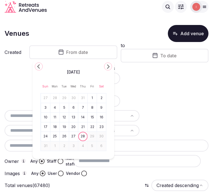
click at [39, 65] on polygon "Go to the Previous Month" at bounding box center [38, 66] width 3 height 5
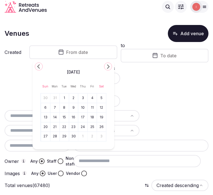
click at [39, 65] on polygon "Go to the Previous Month" at bounding box center [38, 66] width 3 height 5
click at [34, 61] on div "November 2024 Sun Mon Tue Wed Thu Fri Sat 27 28 29 30 31 1 2 3 4 5 6 7 8 9 10 1…" at bounding box center [73, 104] width 82 height 89
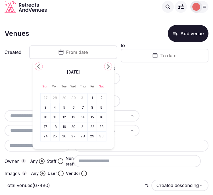
click at [36, 64] on icon "Go to the Previous Month" at bounding box center [38, 66] width 7 height 7
click at [38, 65] on icon "Go to the Previous Month" at bounding box center [38, 66] width 7 height 7
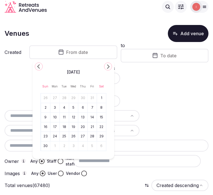
click at [38, 65] on icon "Go to the Previous Month" at bounding box center [38, 66] width 7 height 7
click at [84, 95] on button "4" at bounding box center [83, 98] width 8 height 8
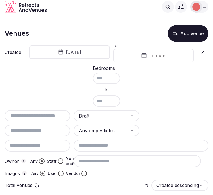
click at [166, 55] on button "To date" at bounding box center [153, 56] width 81 height 14
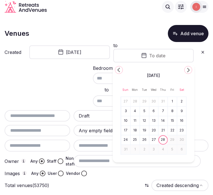
click at [121, 72] on div "August 2025" at bounding box center [154, 75] width 66 height 7
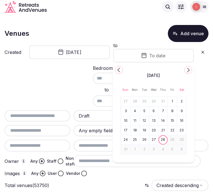
click at [121, 72] on div "August 2025" at bounding box center [154, 75] width 66 height 7
click at [119, 72] on icon "Go to the Previous Month" at bounding box center [119, 70] width 7 height 7
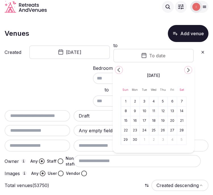
click at [119, 72] on icon "Go to the Previous Month" at bounding box center [119, 70] width 7 height 7
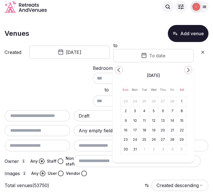
click at [119, 72] on icon "Go to the Previous Month" at bounding box center [119, 70] width 7 height 7
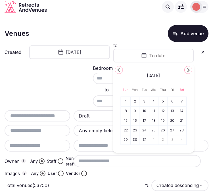
click at [119, 72] on icon "Go to the Previous Month" at bounding box center [119, 70] width 7 height 7
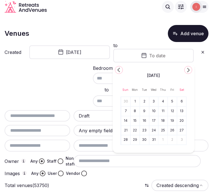
click at [119, 72] on icon "Go to the Previous Month" at bounding box center [119, 70] width 7 height 7
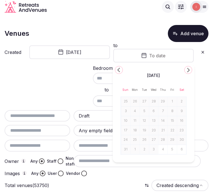
click at [188, 71] on icon "Go to the Next Month" at bounding box center [188, 70] width 7 height 7
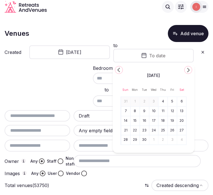
click at [188, 71] on icon "Go to the Next Month" at bounding box center [188, 70] width 7 height 7
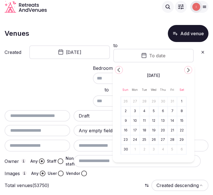
click at [188, 71] on icon "Go to the Next Month" at bounding box center [188, 70] width 7 height 7
click at [66, 87] on div "Bedrooms to" at bounding box center [107, 86] width 204 height 41
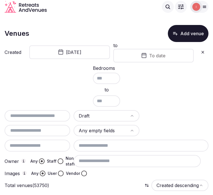
click at [171, 62] on button "To date" at bounding box center [153, 56] width 81 height 14
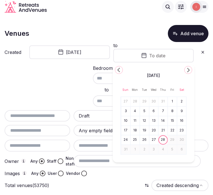
click at [120, 69] on icon "Go to the Previous Month" at bounding box center [119, 70] width 7 height 7
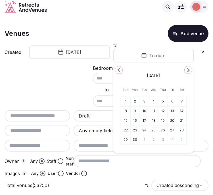
click at [120, 69] on icon "Go to the Previous Month" at bounding box center [119, 70] width 7 height 7
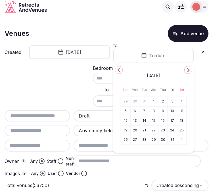
click at [120, 69] on icon "Go to the Previous Month" at bounding box center [119, 70] width 7 height 7
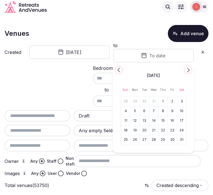
click at [120, 69] on icon "Go to the Previous Month" at bounding box center [119, 70] width 7 height 7
click at [166, 131] on button "23" at bounding box center [163, 130] width 8 height 8
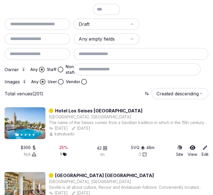
scroll to position [95, 0]
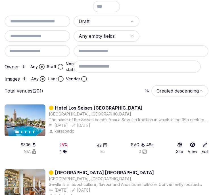
click at [63, 62] on div "Any Staff Non-staff" at bounding box center [56, 66] width 52 height 11
click at [61, 64] on button "Staff" at bounding box center [61, 67] width 6 height 6
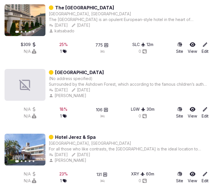
scroll to position [821, 0]
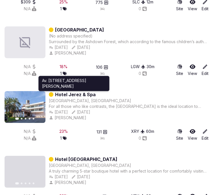
drag, startPoint x: 72, startPoint y: 90, endPoint x: 13, endPoint y: 96, distance: 59.1
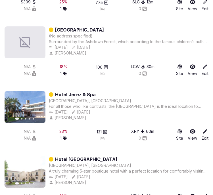
drag, startPoint x: 13, startPoint y: 96, endPoint x: 88, endPoint y: 27, distance: 102.0
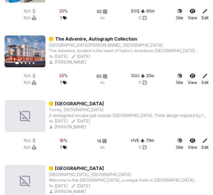
scroll to position [1327, 0]
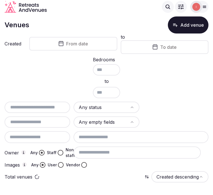
scroll to position [9, 0]
click at [54, 107] on input "text" at bounding box center [37, 107] width 61 height 7
paste input "**********"
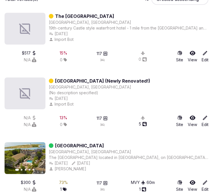
scroll to position [197, 0]
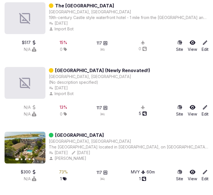
type input "**********"
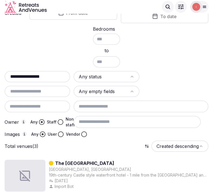
scroll to position [39, 0]
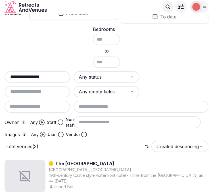
click at [56, 76] on input "**********" at bounding box center [37, 77] width 61 height 7
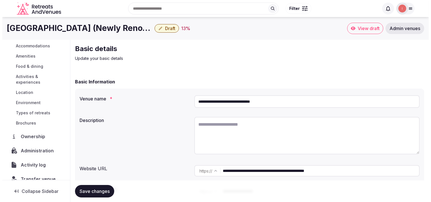
scroll to position [66, 0]
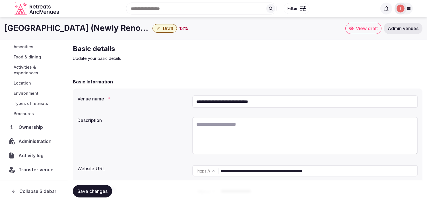
click at [35, 154] on span "Activity log" at bounding box center [31, 155] width 27 height 7
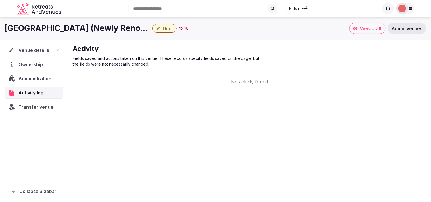
click at [35, 81] on span "Administration" at bounding box center [35, 78] width 35 height 7
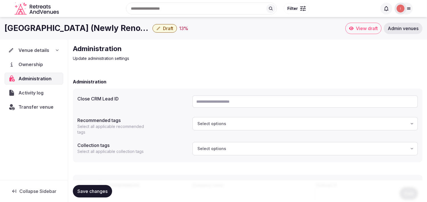
click at [159, 33] on div "Harbor View Hotel (Newly Renovated!) Draft 13 %" at bounding box center [175, 28] width 341 height 11
click at [162, 28] on button "Draft" at bounding box center [164, 28] width 24 height 9
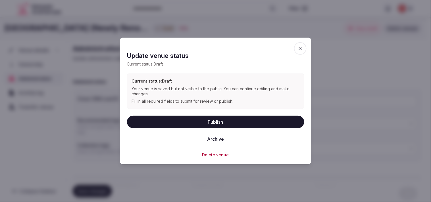
click at [217, 141] on button "Archive" at bounding box center [216, 139] width 26 height 13
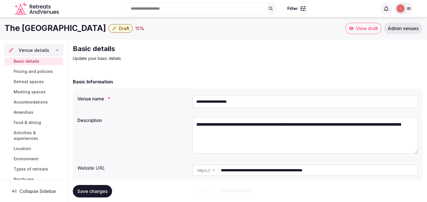
click at [119, 28] on span "Draft" at bounding box center [124, 29] width 10 height 6
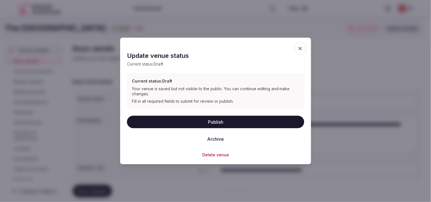
click at [303, 47] on icon "button" at bounding box center [301, 49] width 6 height 6
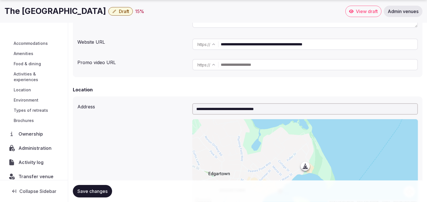
scroll to position [49, 0]
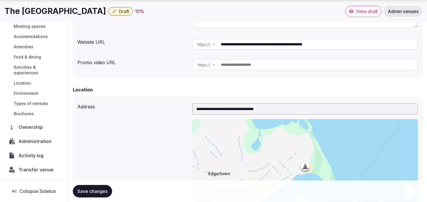
click at [33, 158] on span "Activity log" at bounding box center [31, 155] width 27 height 7
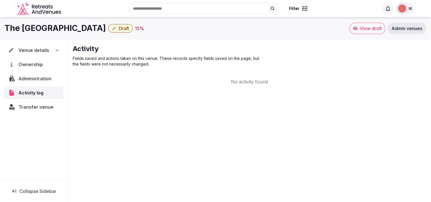
click at [38, 72] on nav "Venue details Ownership Administration Activity log Transfer venue" at bounding box center [34, 78] width 59 height 69
click at [35, 76] on span "Administration" at bounding box center [36, 78] width 35 height 7
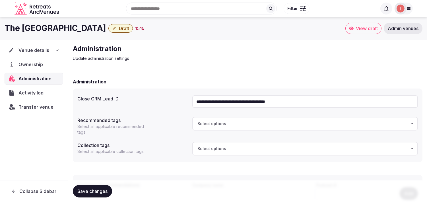
click at [294, 103] on input "**********" at bounding box center [304, 102] width 225 height 13
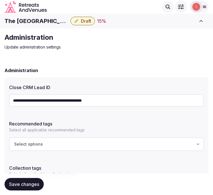
drag, startPoint x: 86, startPoint y: 13, endPoint x: 87, endPoint y: 16, distance: 3.1
click at [86, 13] on div "Search Popular Destinations Toscana, Italy Riviera Maya, Mexico Indonesia, Bali…" at bounding box center [107, 7] width 204 height 16
click at [86, 18] on span "Draft" at bounding box center [86, 21] width 10 height 6
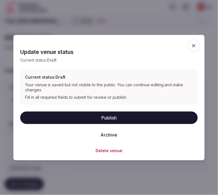
click at [115, 135] on button "Archive" at bounding box center [109, 135] width 26 height 13
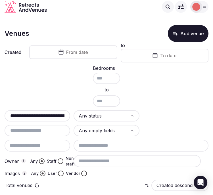
type input "**********"
click at [59, 113] on input "**********" at bounding box center [37, 116] width 61 height 7
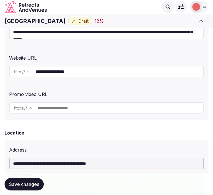
scroll to position [126, 0]
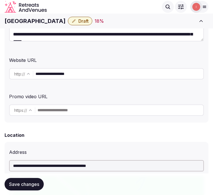
click at [46, 75] on input "**********" at bounding box center [120, 73] width 168 height 11
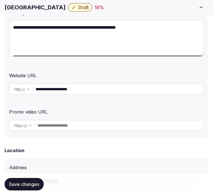
scroll to position [126, 0]
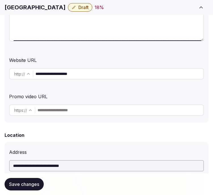
click at [69, 73] on input "**********" at bounding box center [120, 73] width 168 height 11
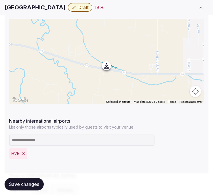
scroll to position [284, 0]
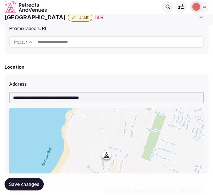
scroll to position [158, 0]
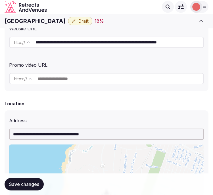
click at [87, 40] on input "**********" at bounding box center [120, 42] width 168 height 11
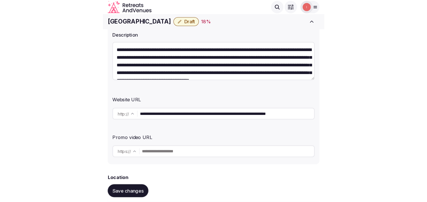
scroll to position [32, 0]
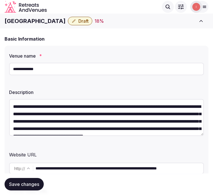
click at [31, 69] on input "**********" at bounding box center [106, 69] width 195 height 13
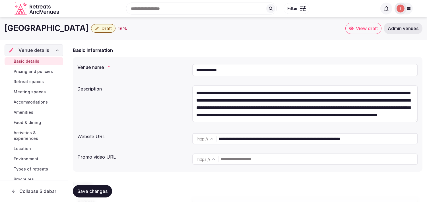
click at [182, 32] on div "Asilomar Hotel Draft 18 %" at bounding box center [175, 28] width 341 height 11
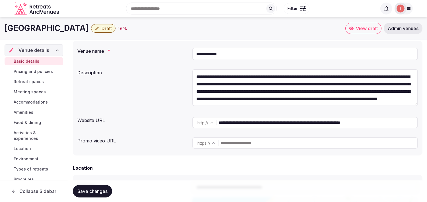
scroll to position [63, 0]
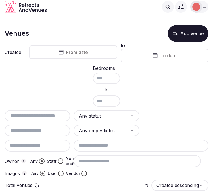
click at [25, 114] on input "text" at bounding box center [37, 116] width 61 height 7
paste input "**********"
click at [28, 113] on input "**********" at bounding box center [37, 116] width 61 height 7
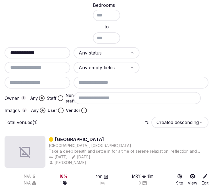
scroll to position [67, 0]
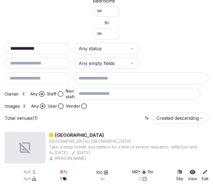
drag, startPoint x: 33, startPoint y: 46, endPoint x: 41, endPoint y: 47, distance: 8.1
click at [41, 47] on input "**********" at bounding box center [37, 48] width 61 height 7
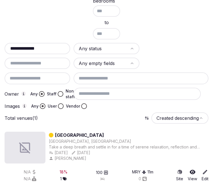
click at [41, 47] on input "**********" at bounding box center [37, 48] width 61 height 7
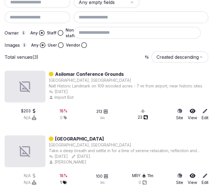
scroll to position [131, 0]
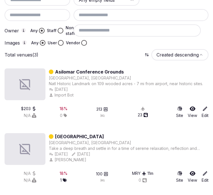
type input "********"
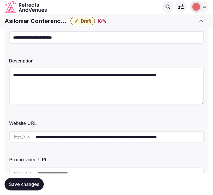
scroll to position [32, 0]
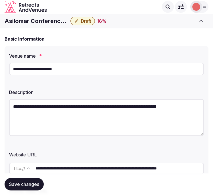
click at [106, 170] on input "**********" at bounding box center [120, 168] width 168 height 11
